Goal: Task Accomplishment & Management: Use online tool/utility

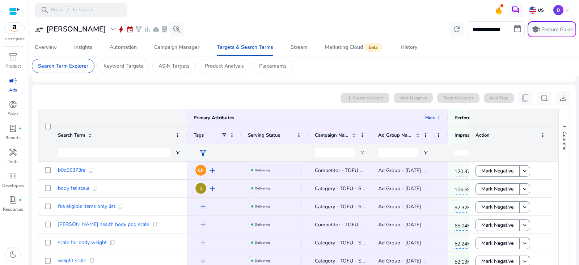
scroll to position [203, 0]
click at [178, 149] on span "Open Filter Menu" at bounding box center [178, 152] width 6 height 6
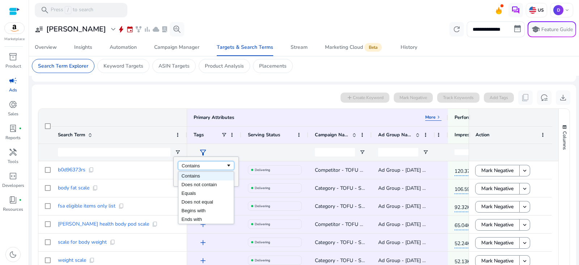
click at [204, 164] on div "Contains" at bounding box center [204, 165] width 44 height 5
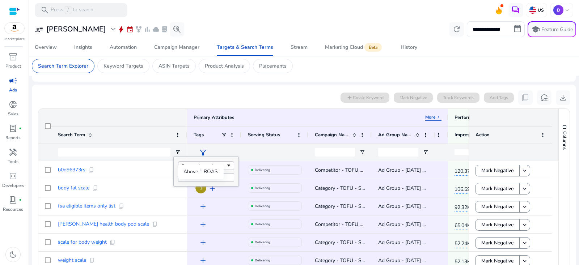
click at [214, 167] on div "Above 1 ROAS" at bounding box center [201, 172] width 46 height 14
click at [181, 152] on div at bounding box center [119, 152] width 136 height 17
click at [175, 152] on span "Open Filter Menu" at bounding box center [178, 152] width 6 height 6
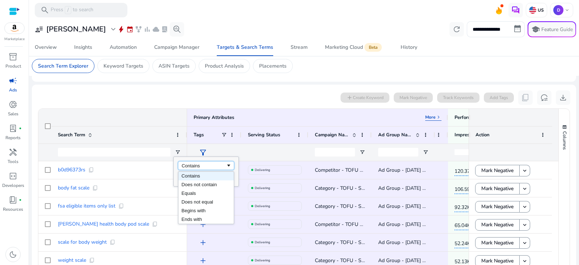
click at [227, 167] on span "Filtering operator" at bounding box center [229, 166] width 6 height 6
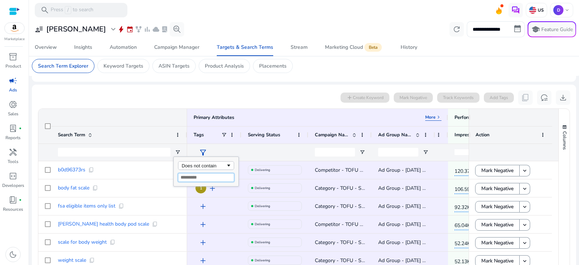
click at [205, 177] on input "Filter Value" at bounding box center [206, 177] width 56 height 9
type input "*******"
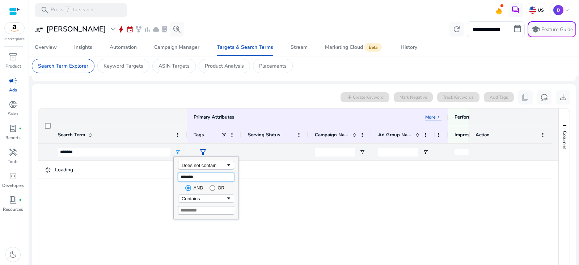
type input "*******"
click at [213, 198] on div "Contains" at bounding box center [204, 198] width 44 height 5
click at [205, 212] on input "Filter Value" at bounding box center [206, 210] width 56 height 9
type input "******"
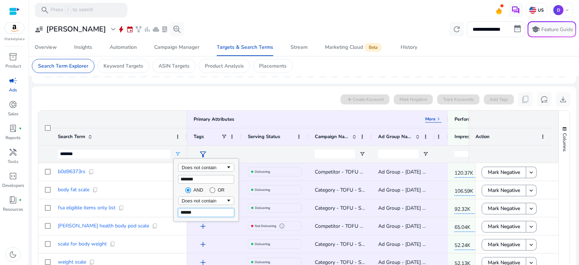
type input "**********"
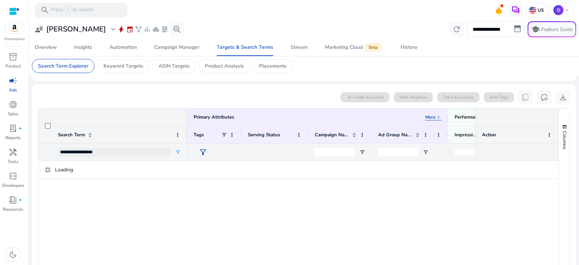
click at [161, 89] on mat-card "0 search terms selected add Create Keyword Mark Negative Track Keywords Add Tag…" at bounding box center [304, 238] width 544 height 309
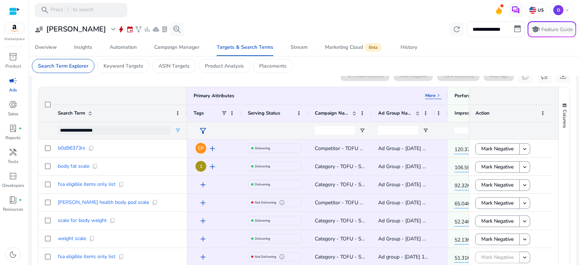
scroll to position [194, 0]
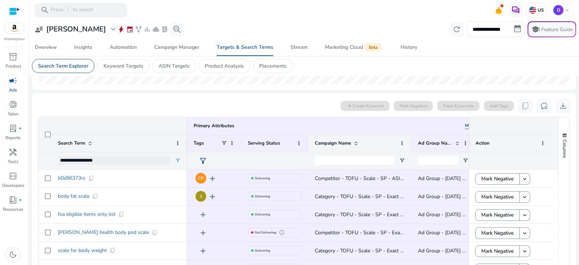
drag, startPoint x: 370, startPoint y: 142, endPoint x: 410, endPoint y: 143, distance: 39.8
click at [410, 143] on div at bounding box center [411, 143] width 3 height 17
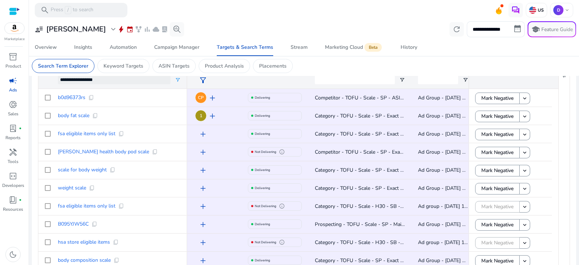
scroll to position [275, 0]
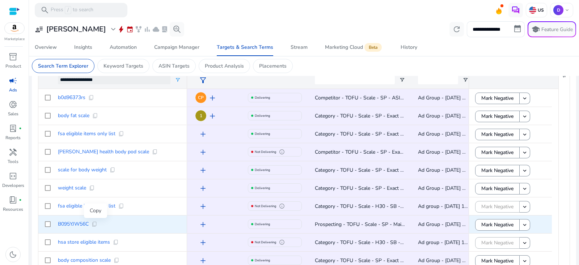
click at [93, 226] on span "content_copy" at bounding box center [95, 224] width 6 height 6
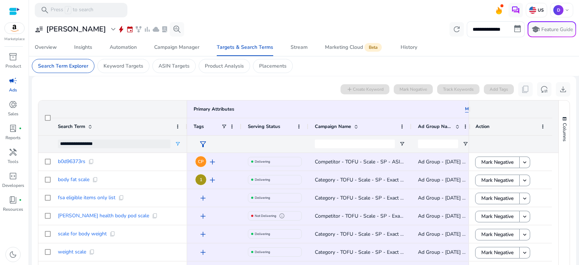
scroll to position [228, 0]
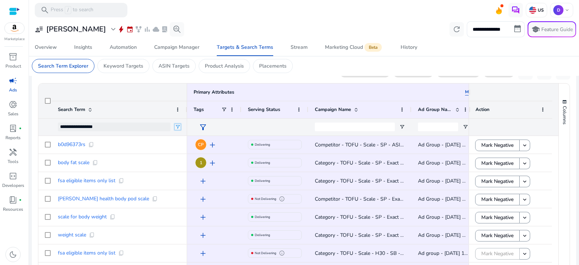
click at [179, 126] on span "Open Filter Menu" at bounding box center [178, 127] width 6 height 6
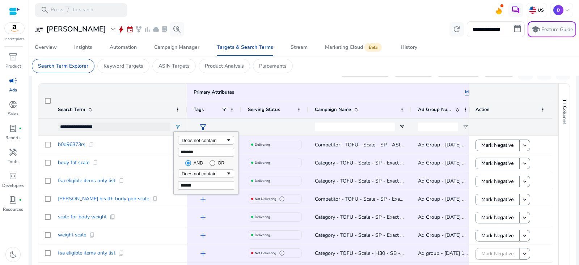
click at [245, 7] on mat-toolbar "search Press / to search US D keyboard_arrow_down" at bounding box center [304, 10] width 550 height 20
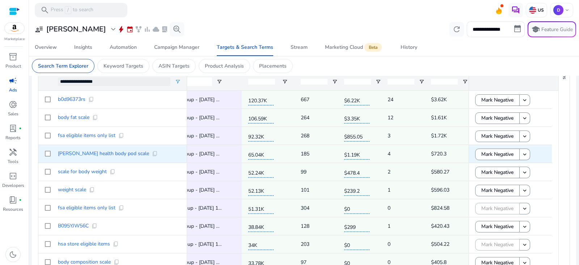
scroll to position [0, 0]
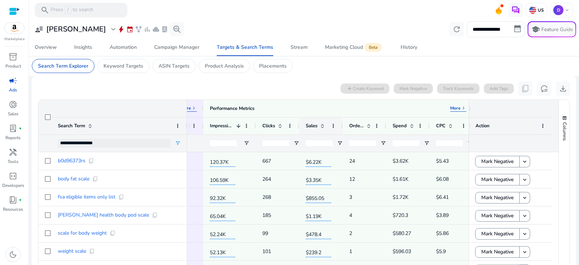
click at [322, 127] on span at bounding box center [322, 126] width 6 height 6
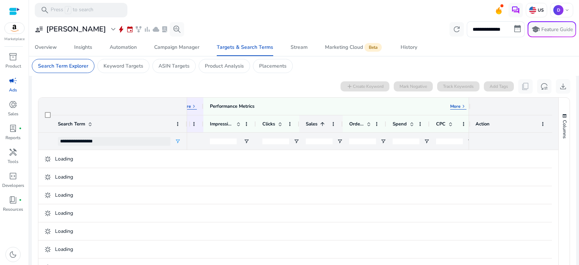
scroll to position [210, 0]
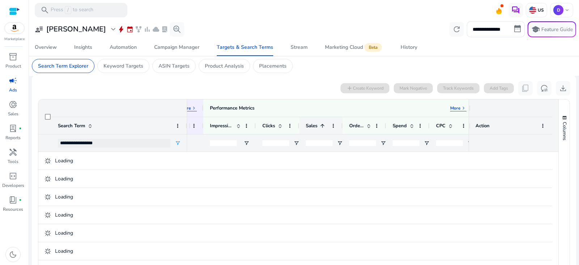
click at [322, 127] on span at bounding box center [322, 126] width 6 height 6
click at [368, 125] on span at bounding box center [369, 126] width 6 height 6
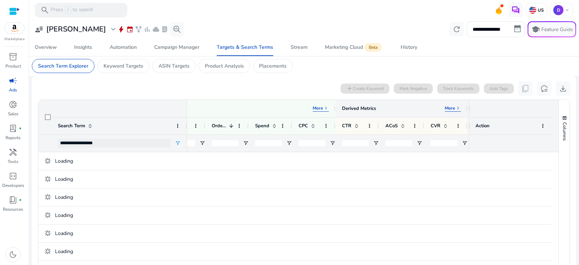
click at [450, 105] on p "More" at bounding box center [450, 108] width 10 height 6
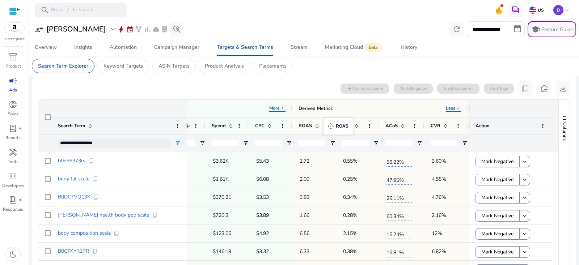
drag, startPoint x: 398, startPoint y: 124, endPoint x: 327, endPoint y: 122, distance: 71.7
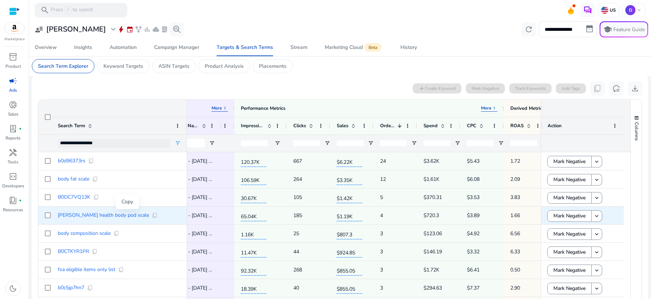
click at [152, 214] on span "content_copy" at bounding box center [155, 215] width 6 height 6
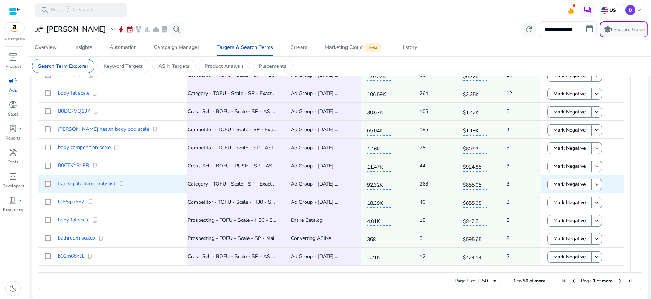
scroll to position [0, 69]
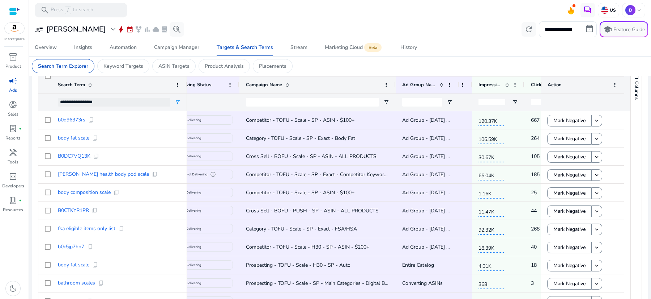
drag, startPoint x: 342, startPoint y: 85, endPoint x: 395, endPoint y: 86, distance: 53.2
click at [395, 86] on div at bounding box center [395, 84] width 3 height 17
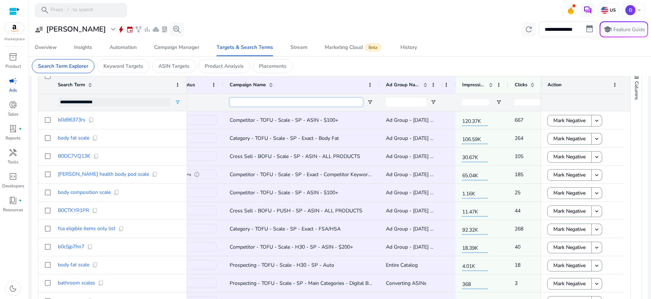
click at [292, 103] on input "Campaign Name Filter Input" at bounding box center [296, 102] width 133 height 9
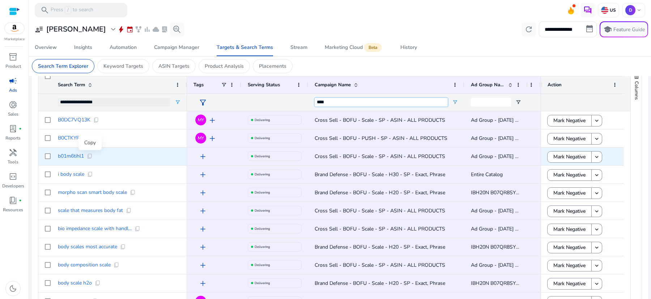
type input "****"
click at [90, 157] on span "content_copy" at bounding box center [90, 156] width 6 height 6
click at [202, 155] on span "add" at bounding box center [203, 156] width 9 height 9
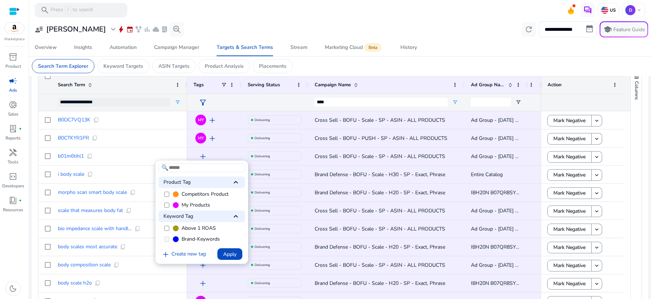
click at [187, 205] on span "My Products" at bounding box center [196, 204] width 29 height 7
click at [236, 254] on span "Apply" at bounding box center [229, 254] width 13 height 8
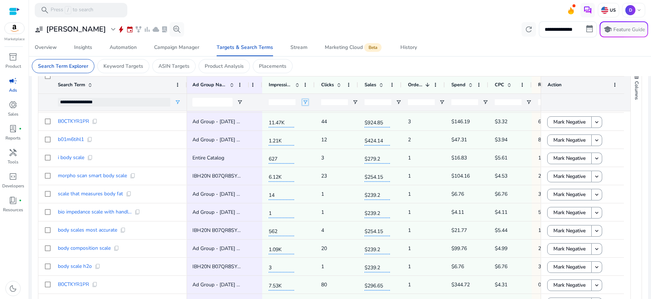
click at [305, 102] on span "Open Filter Menu" at bounding box center [305, 102] width 6 height 6
click at [321, 113] on div "Equals" at bounding box center [331, 115] width 44 height 5
click at [326, 127] on input "Filter Value" at bounding box center [334, 127] width 56 height 9
type input "***"
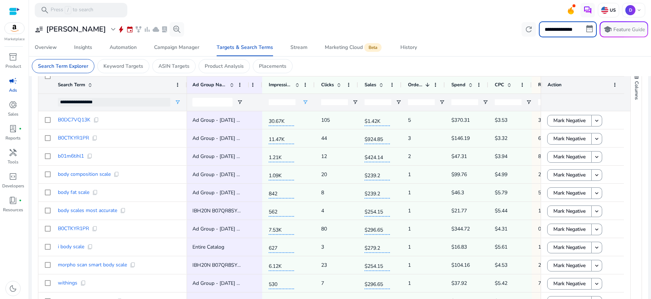
click at [588, 30] on input "**********" at bounding box center [568, 29] width 58 height 16
select select "*"
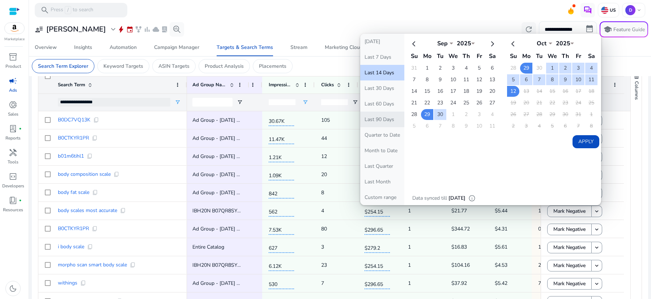
click at [381, 117] on button "Last 90 Days" at bounding box center [382, 119] width 44 height 16
type input "**********"
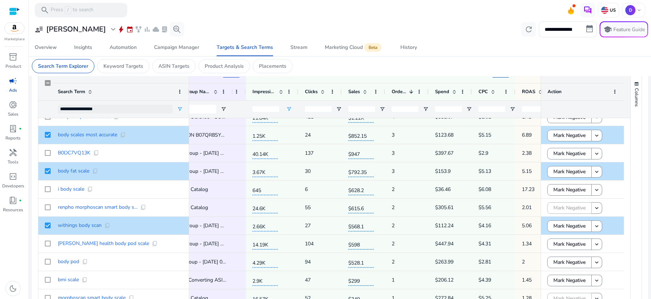
drag, startPoint x: 186, startPoint y: 88, endPoint x: 185, endPoint y: 93, distance: 4.6
click at [185, 93] on div "Search Term" at bounding box center [120, 91] width 138 height 17
click at [141, 200] on div "Copy" at bounding box center [142, 193] width 23 height 14
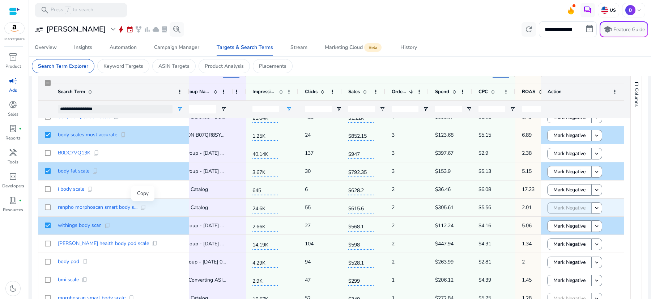
click at [145, 208] on span "content_copy" at bounding box center [143, 207] width 6 height 6
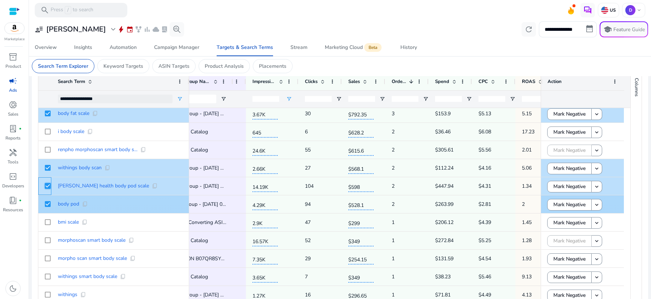
scroll to position [149, 0]
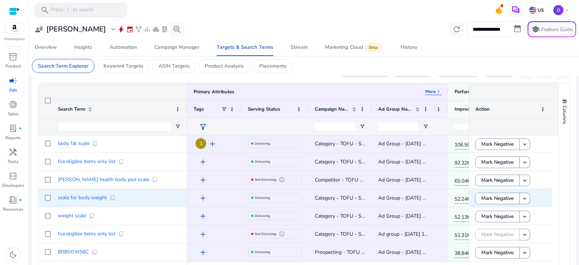
scroll to position [26, 0]
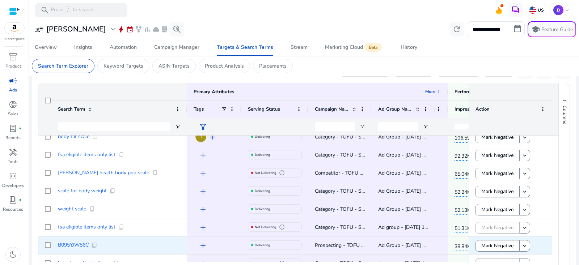
click at [202, 245] on span "add" at bounding box center [203, 245] width 9 height 9
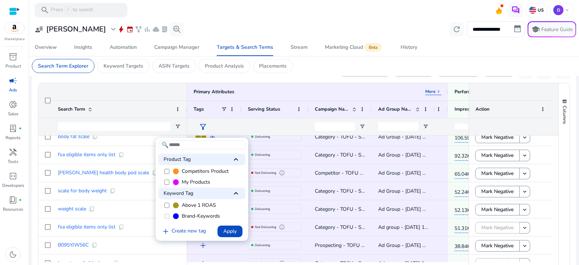
click at [210, 172] on span "Competitors Product" at bounding box center [205, 171] width 47 height 7
click at [228, 233] on span "Apply" at bounding box center [229, 232] width 13 height 8
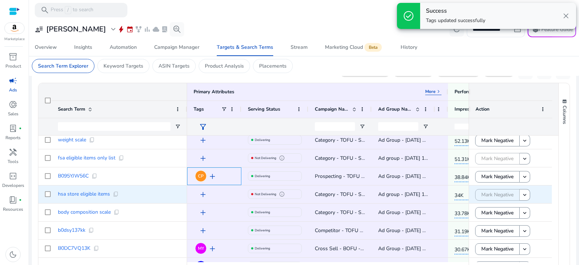
scroll to position [95, 0]
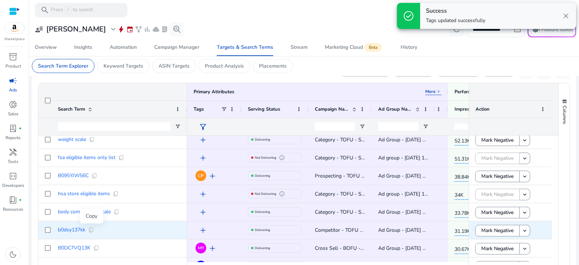
click at [93, 231] on span "content_copy" at bounding box center [91, 230] width 6 height 6
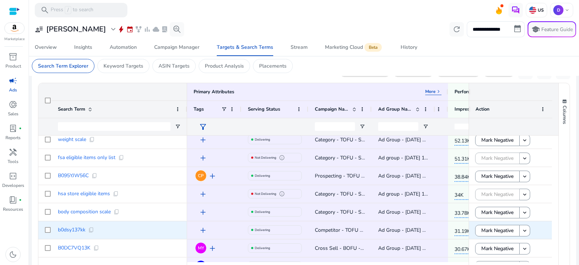
click at [201, 230] on span "add" at bounding box center [203, 230] width 9 height 9
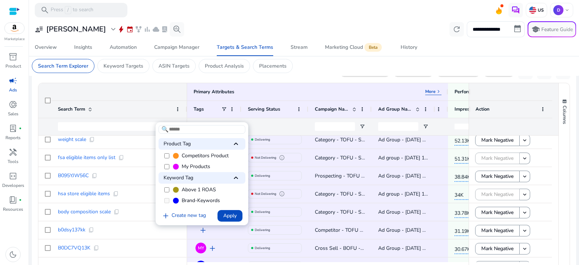
click at [198, 152] on span "Competitors Product" at bounding box center [205, 155] width 47 height 7
click at [234, 215] on span "Apply" at bounding box center [229, 216] width 13 height 8
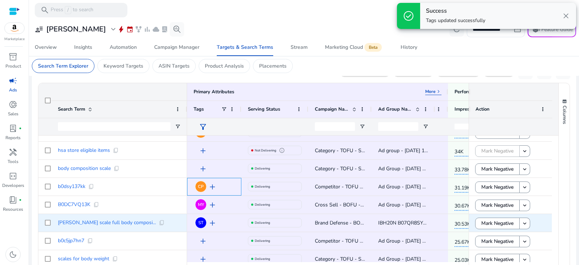
scroll to position [139, 0]
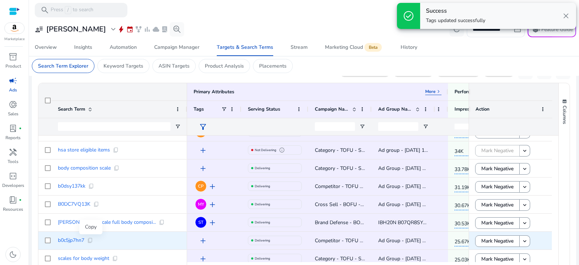
click at [89, 242] on span "content_copy" at bounding box center [90, 241] width 6 height 6
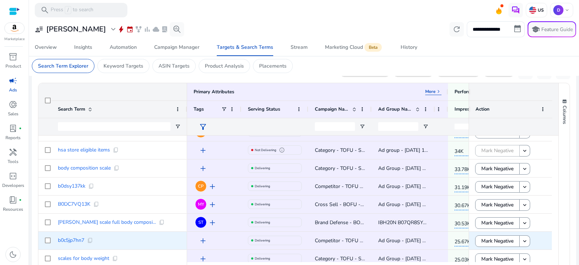
click at [200, 242] on span "add" at bounding box center [203, 241] width 9 height 9
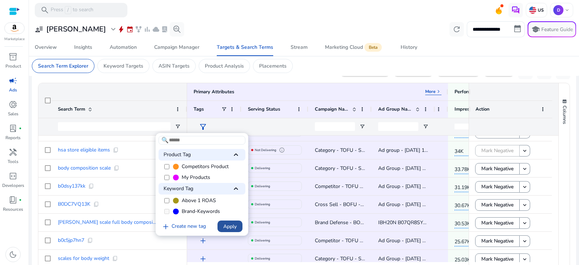
click at [227, 225] on span "Apply" at bounding box center [229, 227] width 13 height 8
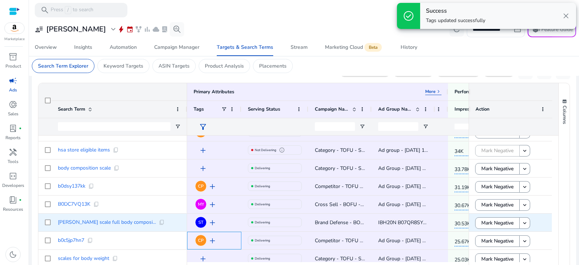
scroll to position [0, 0]
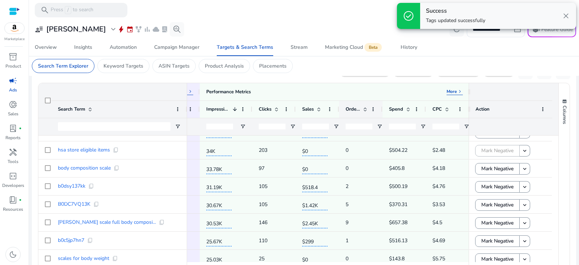
click at [364, 110] on span at bounding box center [365, 109] width 6 height 6
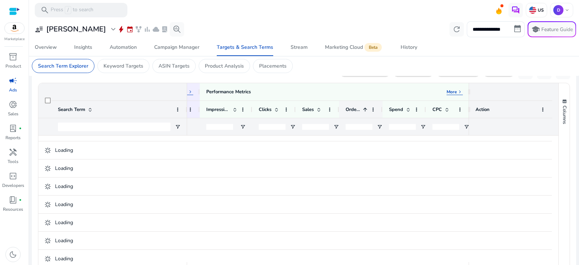
click at [364, 109] on span at bounding box center [365, 110] width 6 height 6
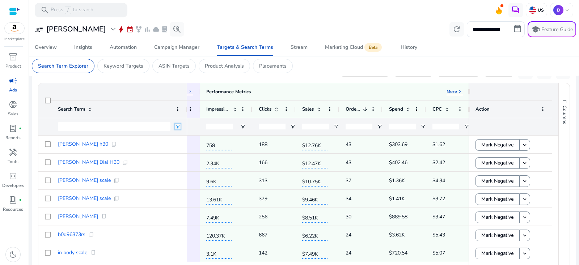
click at [175, 128] on span "Open Filter Menu" at bounding box center [178, 127] width 6 height 6
click at [204, 137] on div "Contains" at bounding box center [204, 139] width 44 height 5
click at [202, 152] on input "Filter Value" at bounding box center [206, 152] width 56 height 9
click at [323, 68] on mat-card "Search Term Explorer Keyword Targets ASIN Targets Product Analysis Placements" at bounding box center [304, 66] width 556 height 20
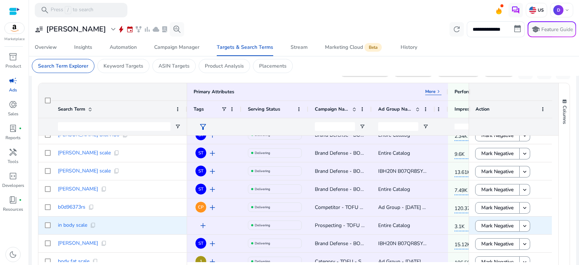
click at [202, 226] on span "add" at bounding box center [203, 225] width 9 height 9
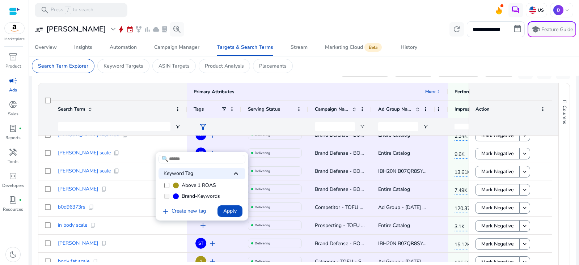
click at [186, 191] on label "Brand-Keywords" at bounding box center [201, 196] width 87 height 11
click at [284, 176] on div at bounding box center [289, 132] width 579 height 265
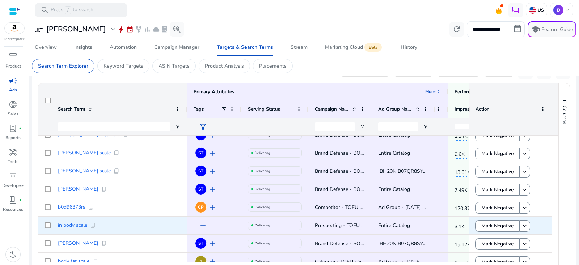
click at [204, 222] on span "add" at bounding box center [203, 225] width 9 height 9
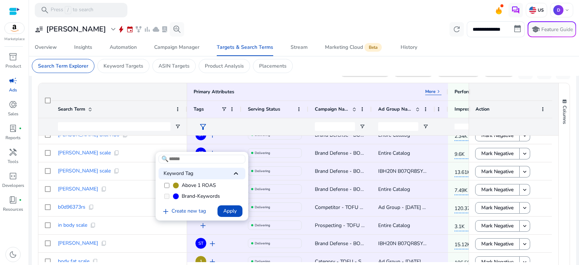
click at [187, 194] on span "Brand-Keywords" at bounding box center [201, 196] width 38 height 7
click at [233, 211] on span "Apply" at bounding box center [229, 211] width 13 height 8
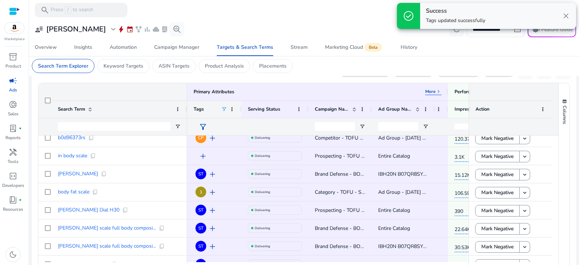
click at [223, 106] on span at bounding box center [224, 109] width 6 height 6
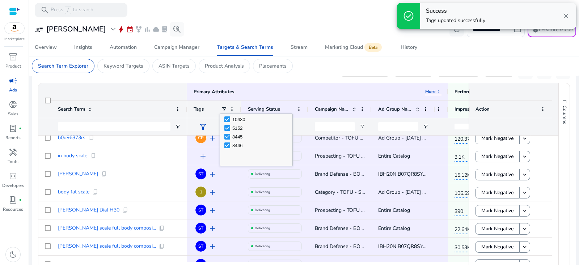
click at [208, 102] on div "Tags" at bounding box center [214, 109] width 41 height 17
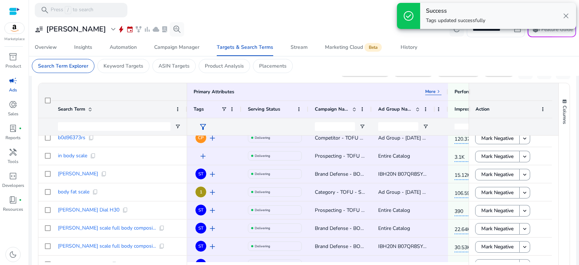
click at [202, 126] on span "filter_alt" at bounding box center [203, 127] width 9 height 9
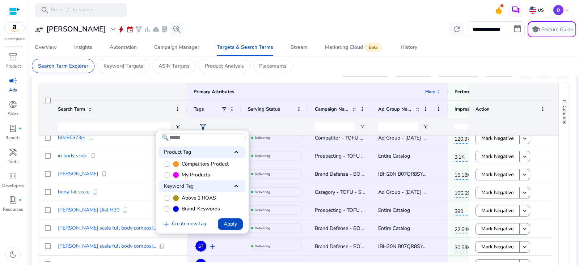
click at [278, 65] on div at bounding box center [289, 132] width 579 height 265
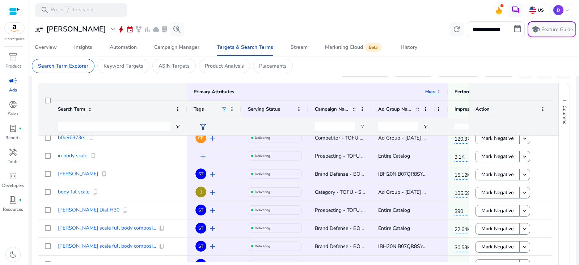
click at [223, 110] on span at bounding box center [224, 109] width 6 height 6
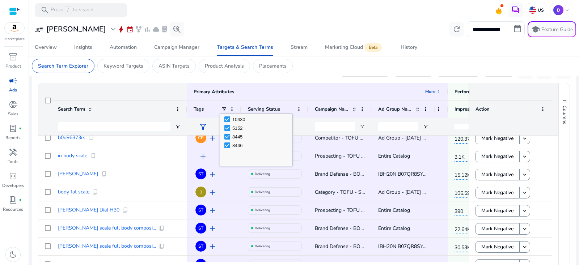
click at [268, 81] on ag-grid-angular "Press ALT DOWN to open column menu. Press CTRL ENTER to open filter Drag here t…" at bounding box center [303, 184] width 543 height 211
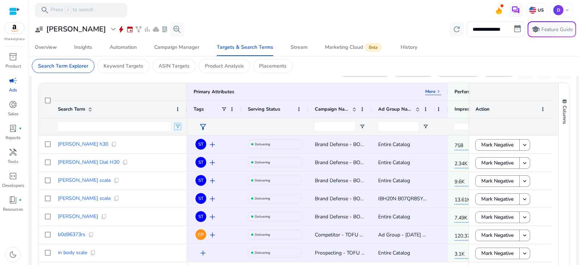
click at [177, 125] on span "Open Filter Menu" at bounding box center [178, 127] width 6 height 6
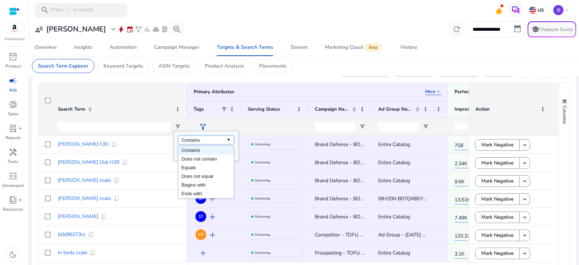
click at [194, 140] on div "Contains" at bounding box center [204, 139] width 44 height 5
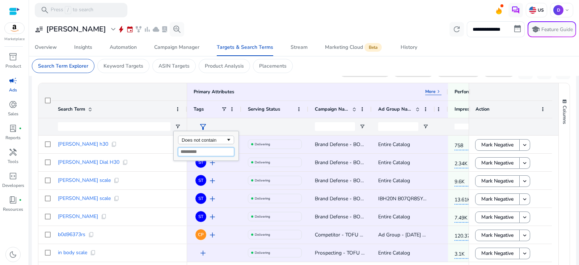
click at [197, 150] on input "Filter Value" at bounding box center [206, 152] width 56 height 9
type input "******"
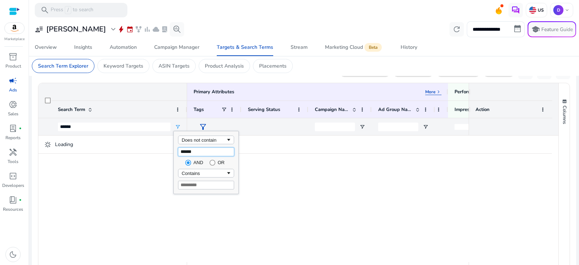
type input "******"
click at [217, 174] on div "Contains" at bounding box center [204, 173] width 44 height 5
click at [209, 184] on input "Filter Value" at bounding box center [206, 185] width 56 height 9
type input "*******"
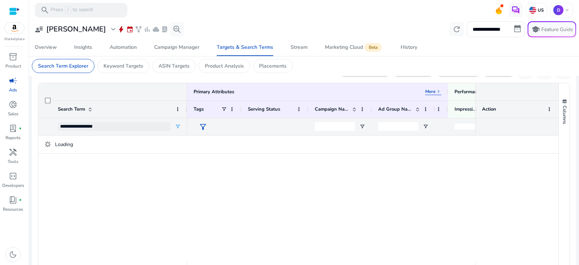
click at [209, 19] on mat-toolbar "search Press / to search US D keyboard_arrow_down" at bounding box center [304, 10] width 550 height 20
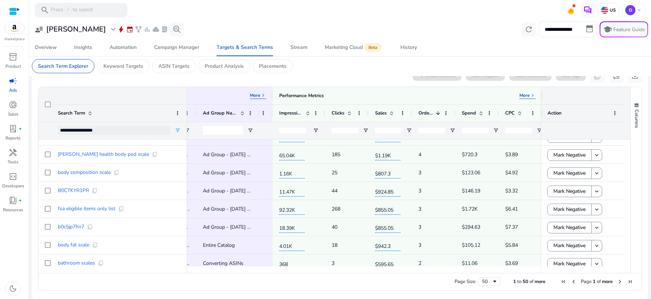
scroll to position [225, 0]
click at [177, 130] on span "Open Filter Menu" at bounding box center [178, 130] width 6 height 6
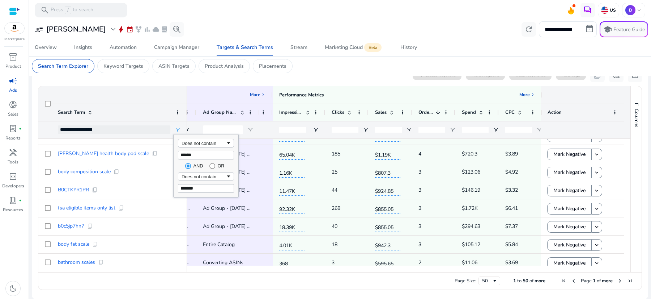
click at [117, 95] on div "Primary Attributes More keyboard_arrow_right" at bounding box center [112, 94] width 149 height 17
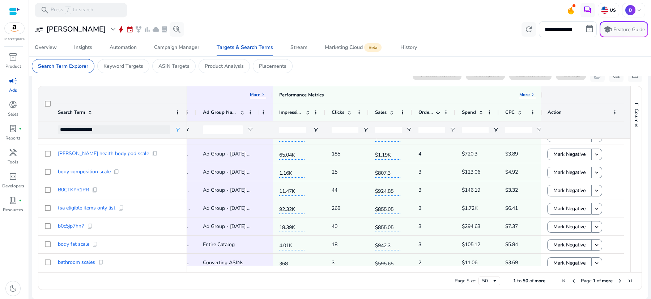
click at [73, 114] on span "Search Term" at bounding box center [71, 112] width 27 height 7
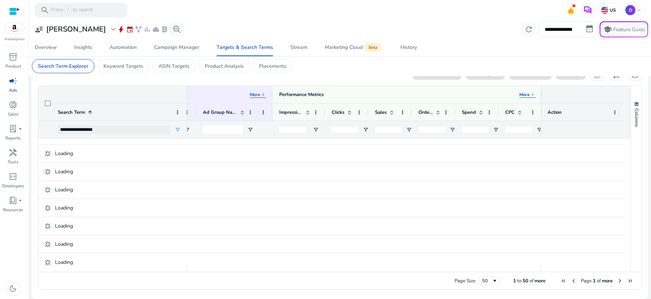
scroll to position [223, 0]
click at [86, 111] on span at bounding box center [89, 113] width 8 height 6
click at [392, 113] on span at bounding box center [392, 113] width 6 height 6
click at [173, 127] on div "**********" at bounding box center [119, 129] width 136 height 17
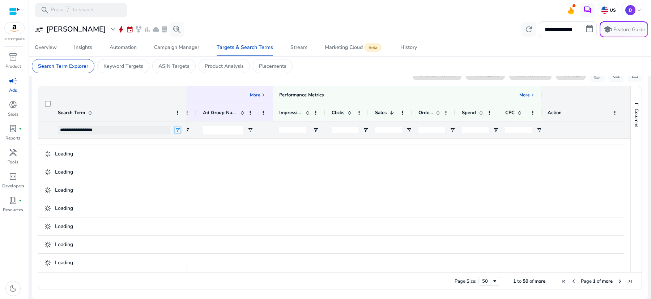
click at [176, 128] on span "Open Filter Menu" at bounding box center [178, 130] width 6 height 6
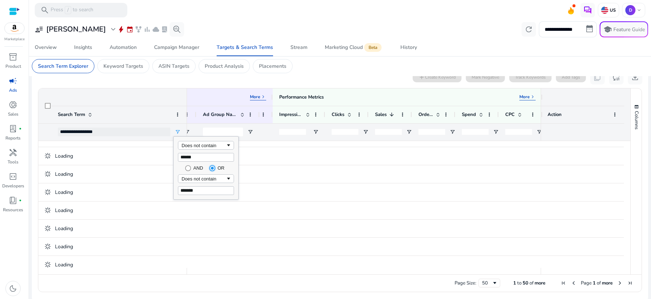
scroll to position [225, 0]
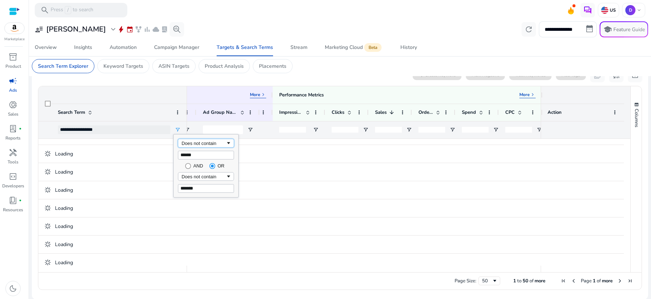
click at [216, 145] on div "Does not contain" at bounding box center [204, 142] width 44 height 5
type input "**********"
click at [204, 189] on input "*******" at bounding box center [206, 188] width 56 height 9
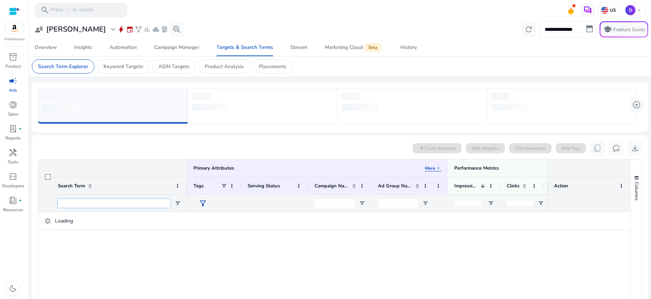
click at [108, 202] on input "Search Term Filter Input" at bounding box center [114, 203] width 113 height 9
paste input "**********"
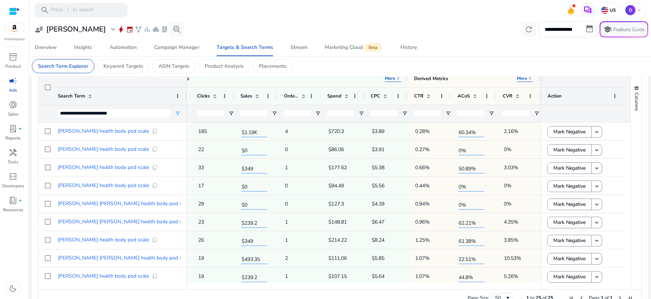
click at [523, 76] on mat-card "Search Term Explorer Keyword Targets ASIN Targets Product Analysis Placements" at bounding box center [340, 66] width 628 height 20
click at [523, 77] on p "More" at bounding box center [522, 78] width 10 height 6
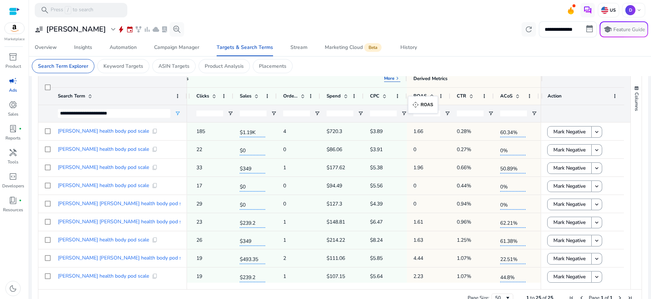
drag, startPoint x: 512, startPoint y: 96, endPoint x: 412, endPoint y: 100, distance: 100.0
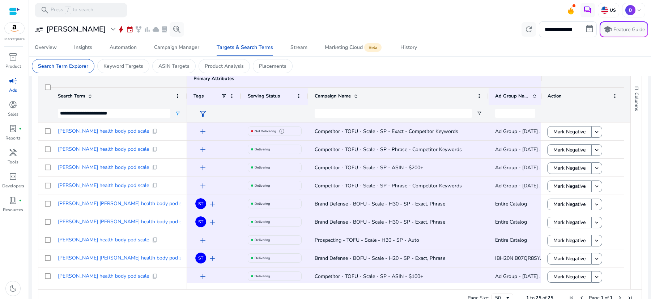
drag, startPoint x: 370, startPoint y: 95, endPoint x: 487, endPoint y: 102, distance: 117.5
click at [487, 102] on div at bounding box center [488, 96] width 3 height 17
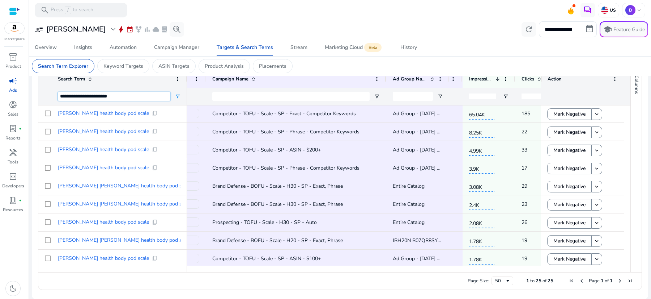
click at [119, 98] on input "**********" at bounding box center [114, 96] width 113 height 9
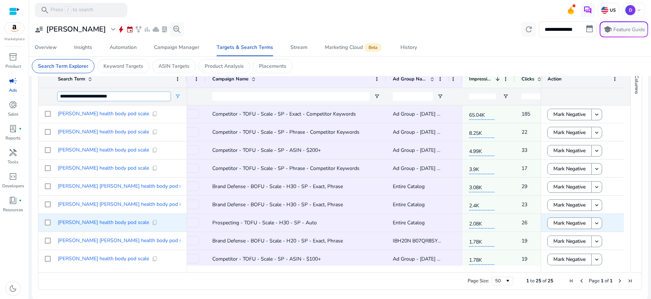
scroll to position [0, 0]
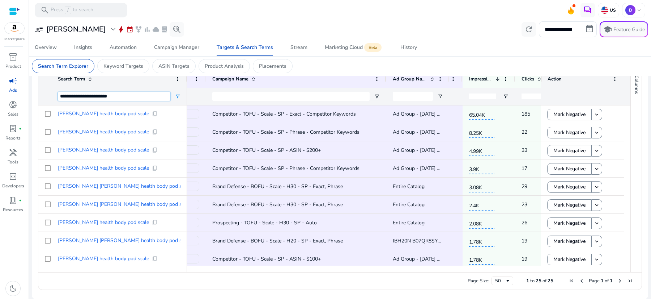
paste input "Search Term Filter Input"
type input "**********"
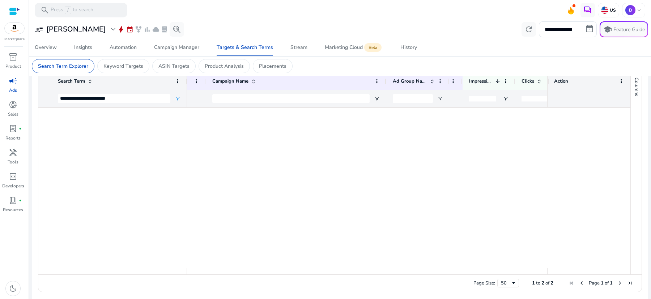
scroll to position [259, 0]
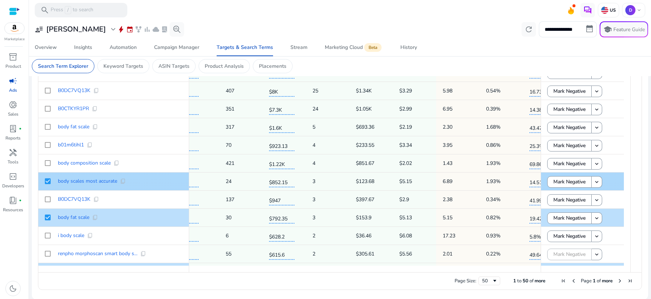
scroll to position [0, 432]
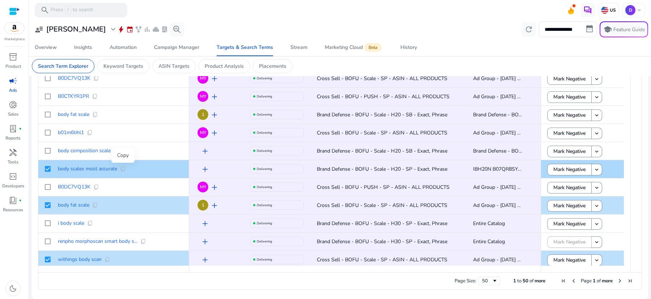
click at [124, 167] on span "content_copy" at bounding box center [123, 169] width 6 height 6
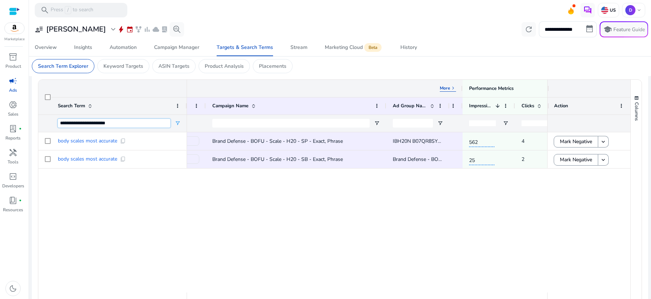
scroll to position [185, 0]
